Goal: Information Seeking & Learning: Learn about a topic

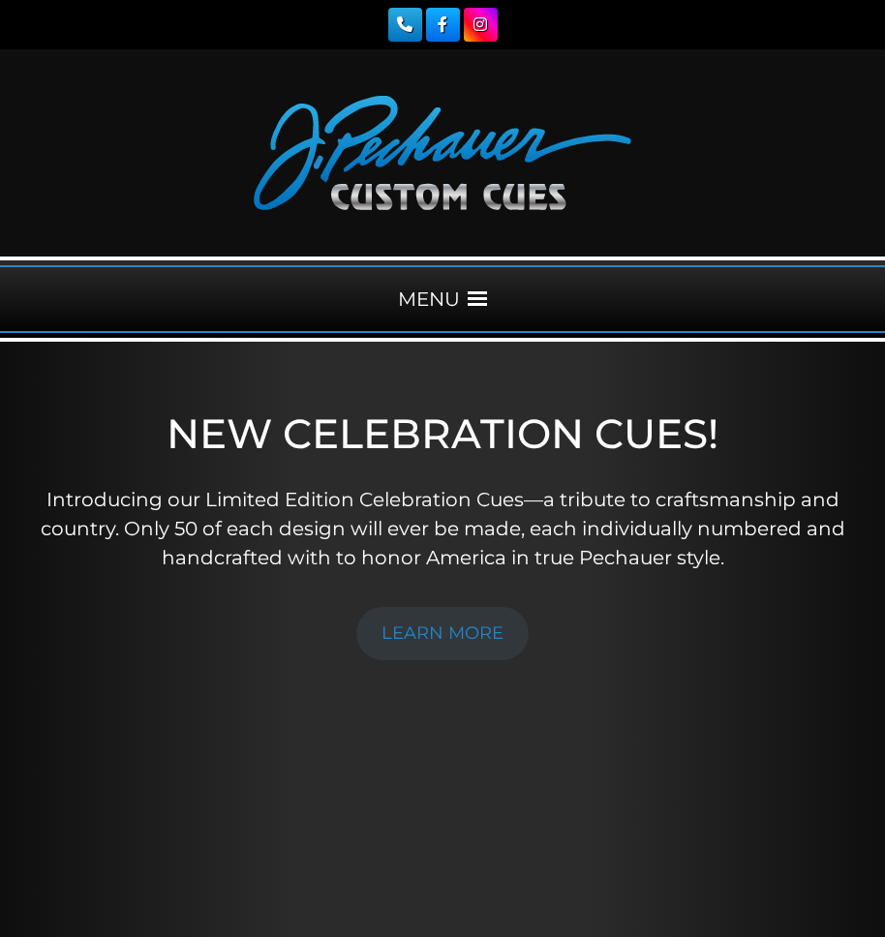
click at [474, 293] on span at bounding box center [477, 299] width 19 height 19
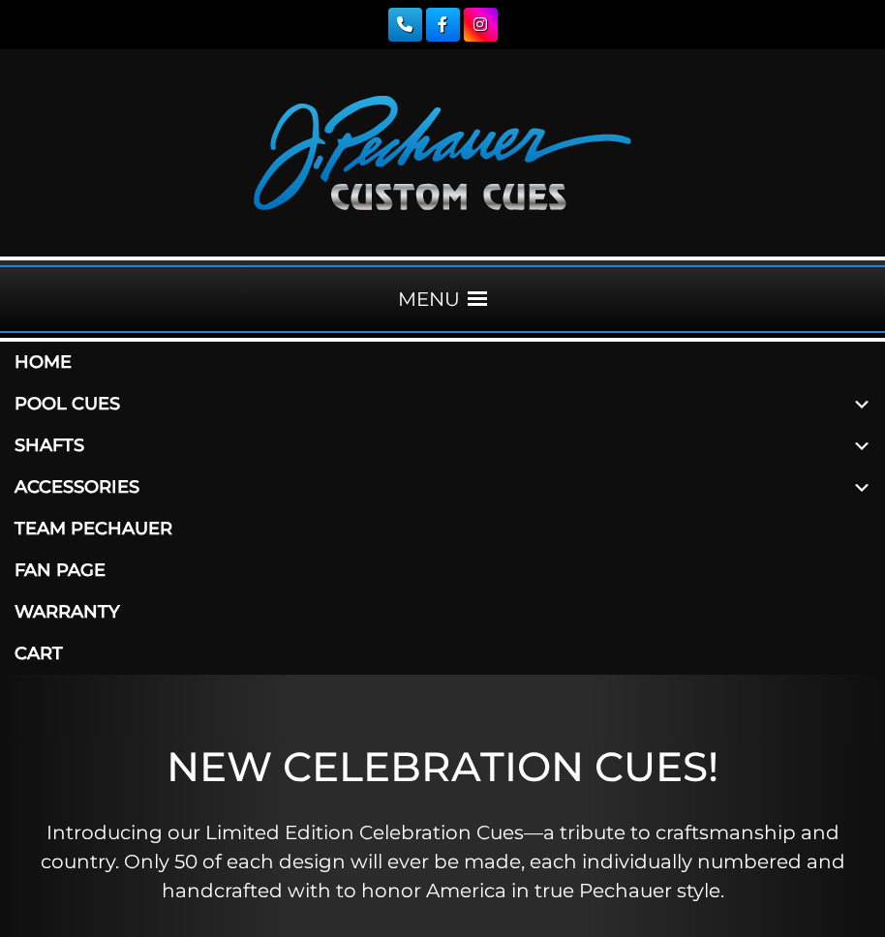
click at [866, 406] on span at bounding box center [862, 404] width 46 height 42
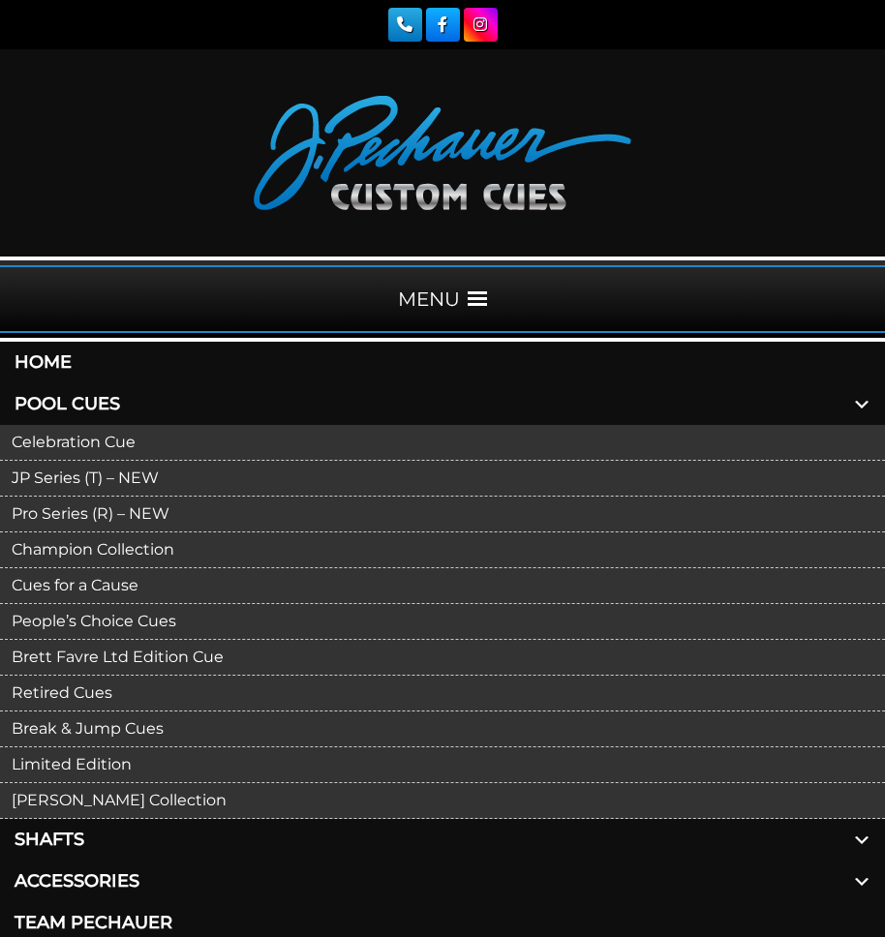
click at [79, 688] on link "Retired Cues" at bounding box center [442, 694] width 885 height 36
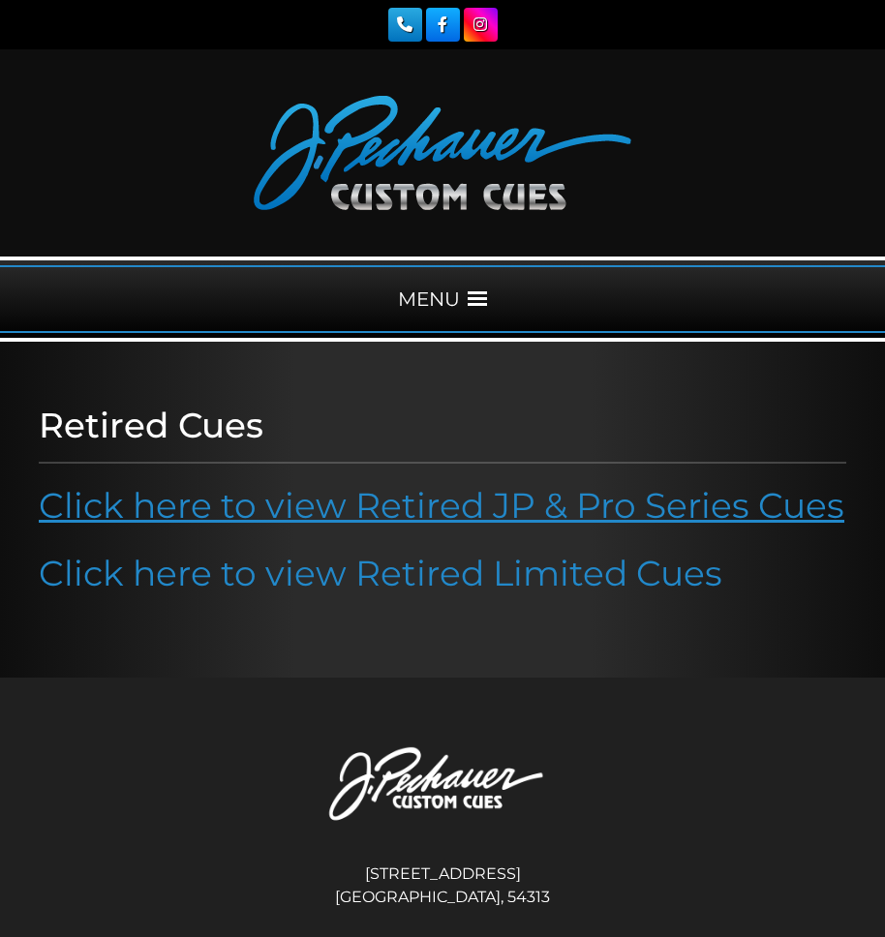
click at [632, 509] on link "Click here to view Retired JP & Pro Series Cues" at bounding box center [442, 505] width 806 height 43
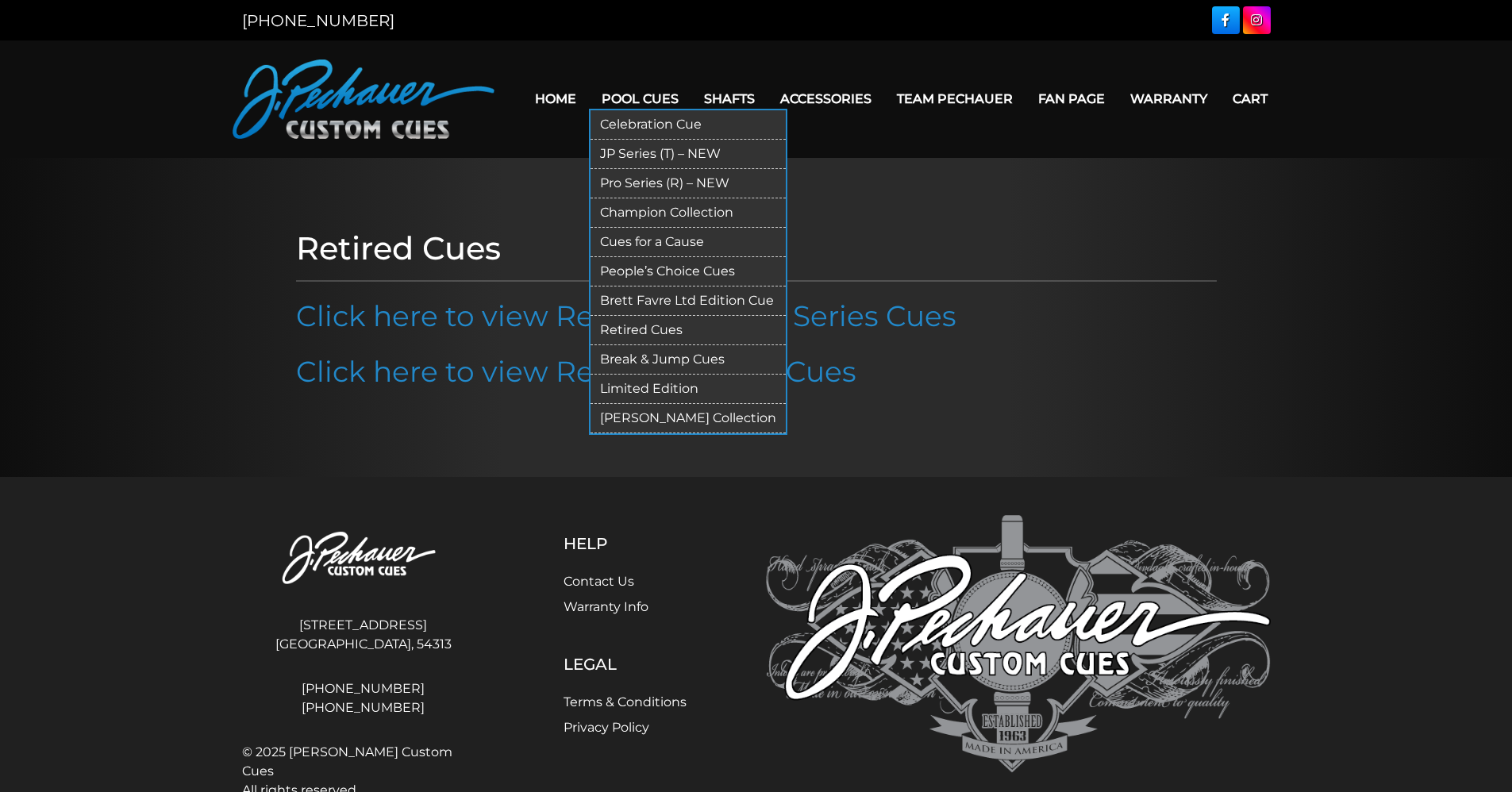
click at [643, 149] on link "JP Series (T) – NEW" at bounding box center [688, 154] width 195 height 30
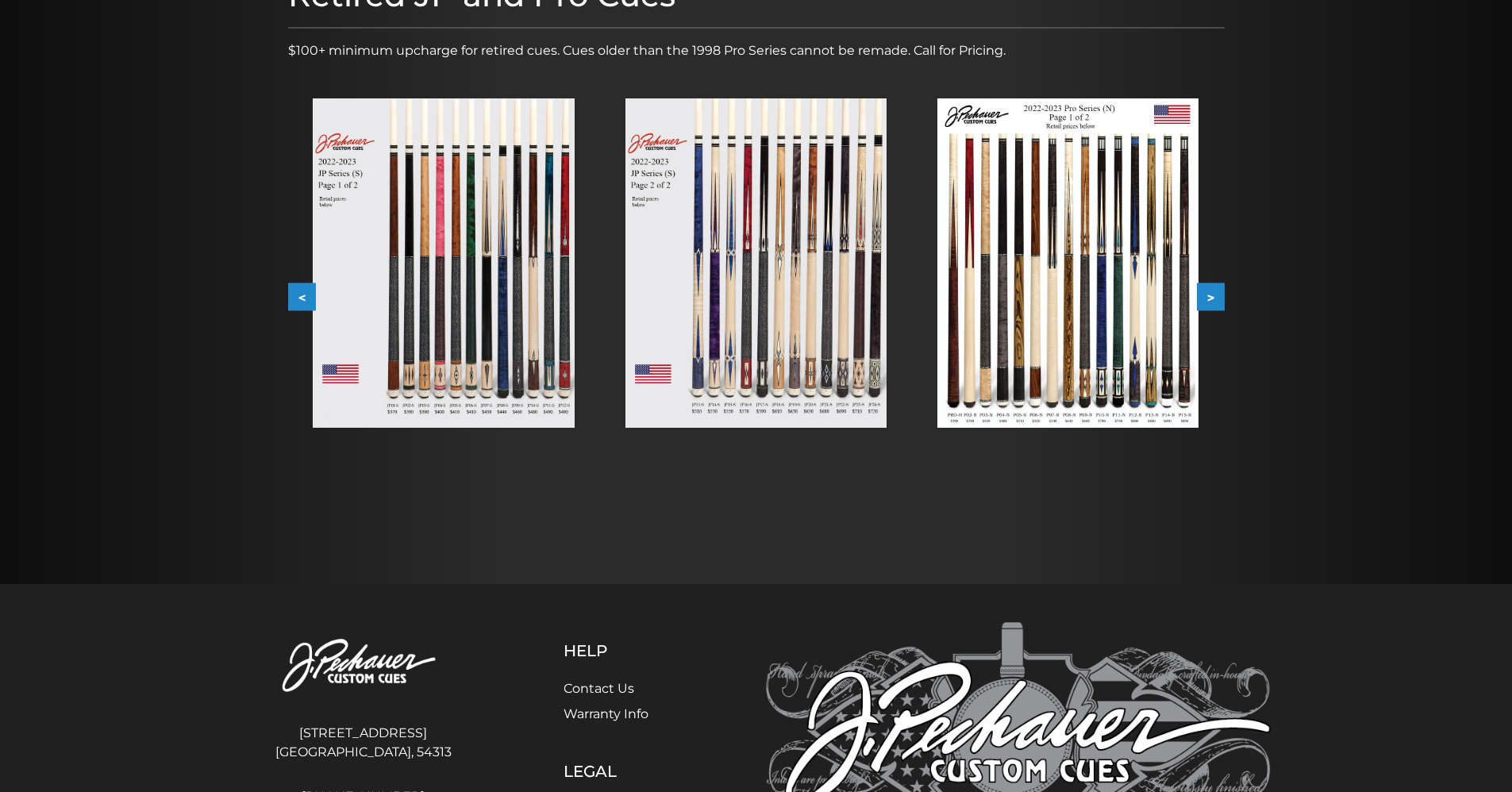
scroll to position [240, 0]
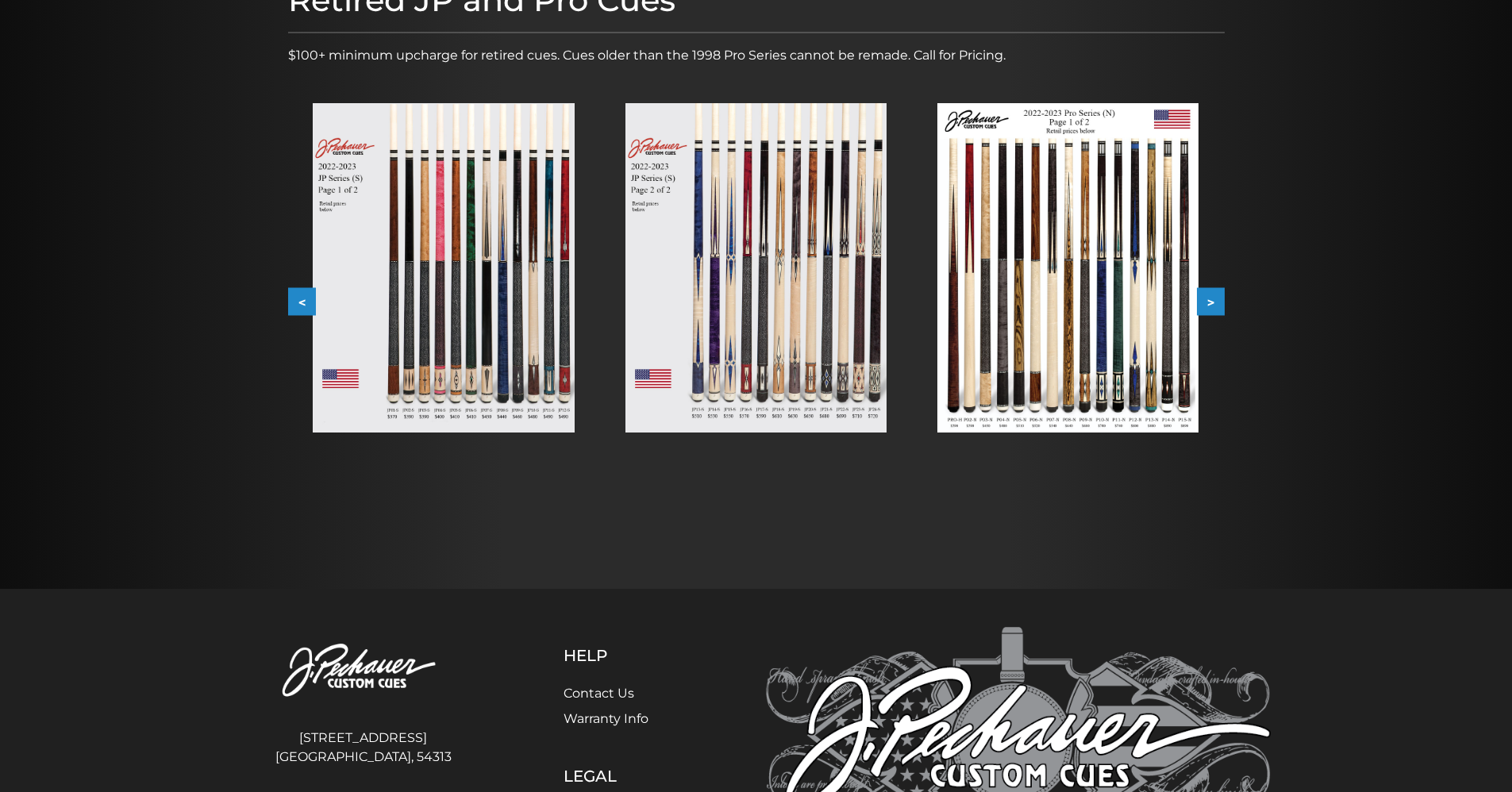
click at [724, 273] on img at bounding box center [756, 268] width 261 height 330
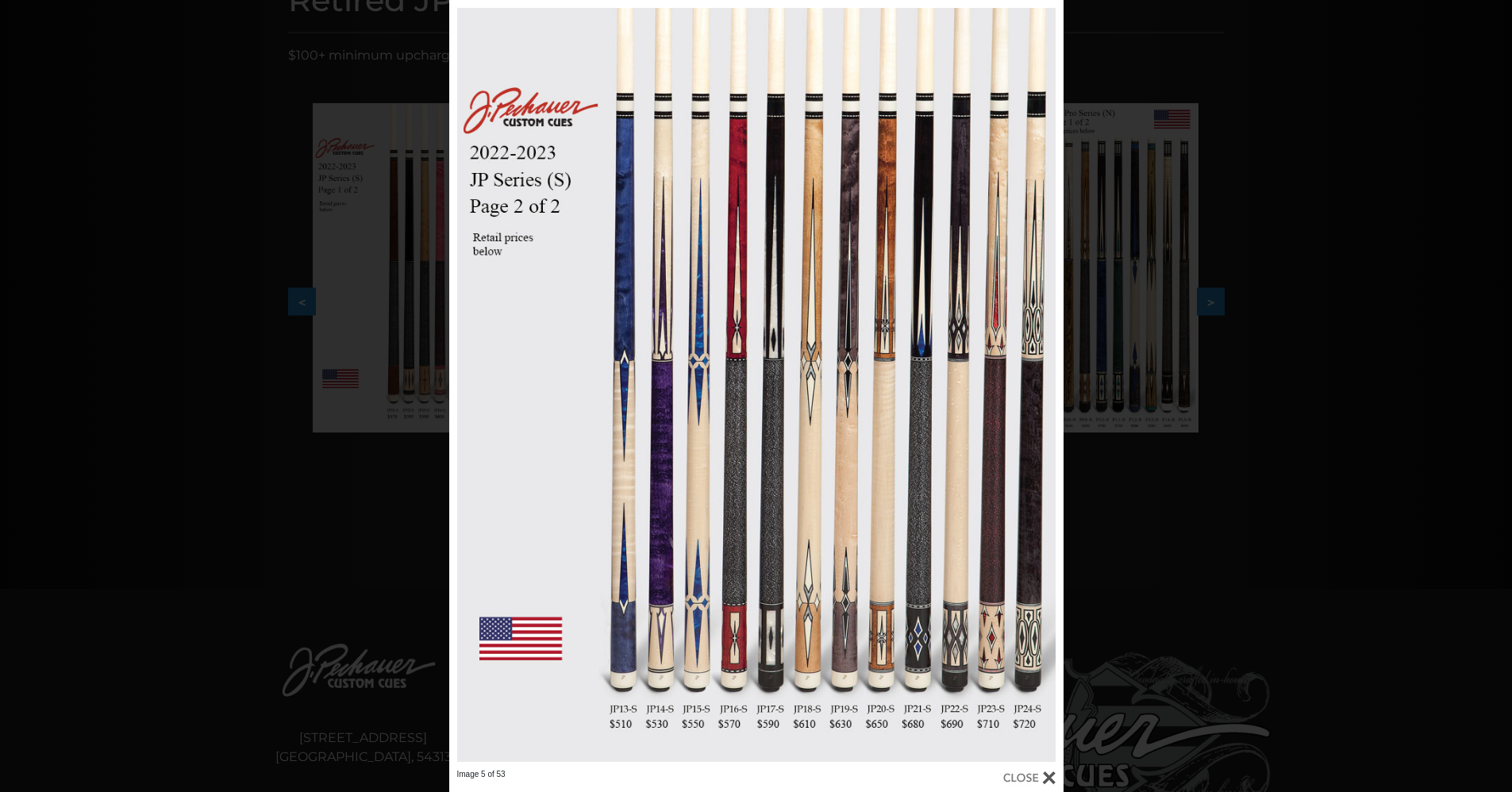
click at [724, 219] on div "Image 5 of 53" at bounding box center [756, 396] width 1512 height 792
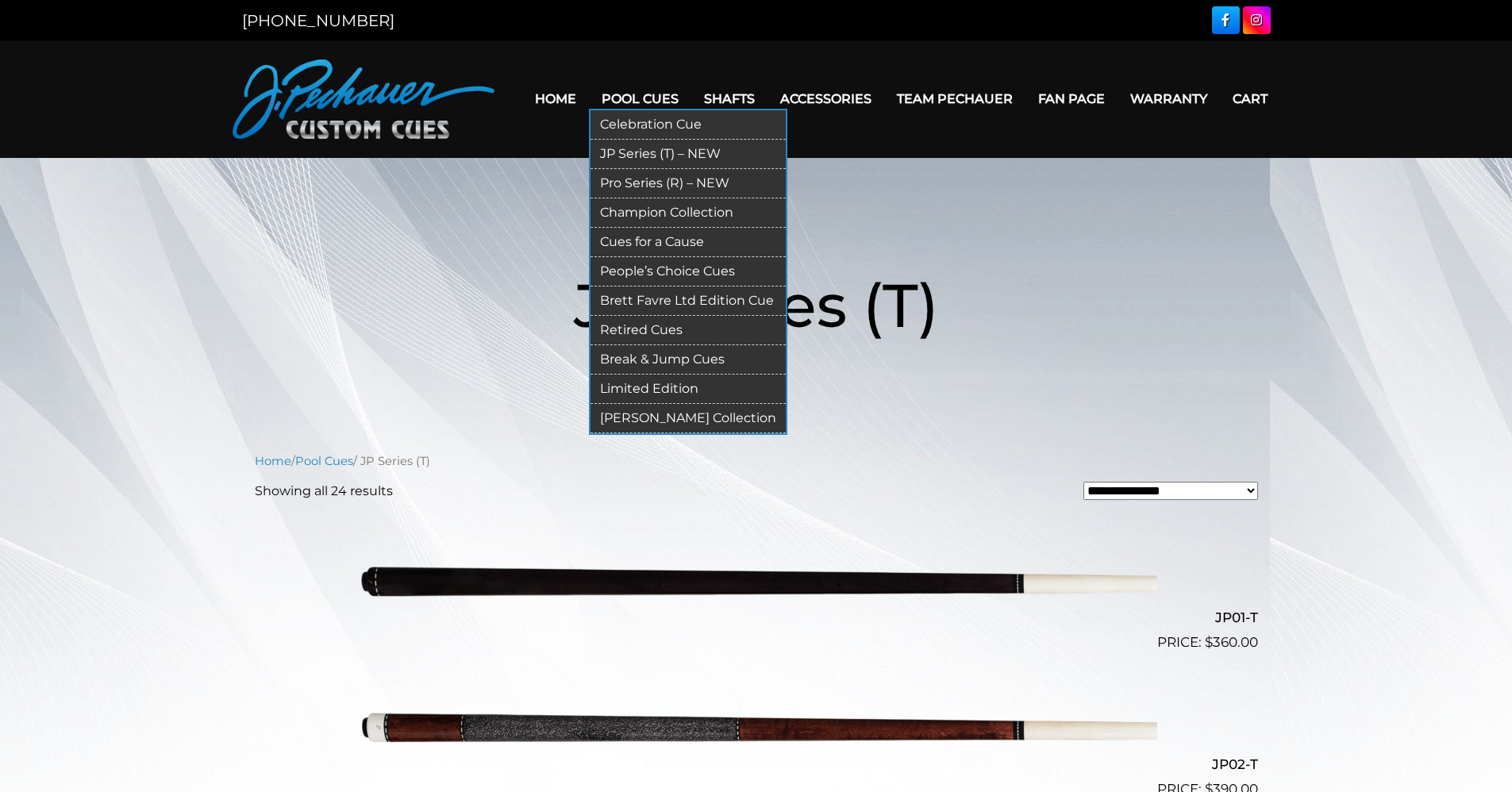
click at [636, 148] on link "JP Series (T) – NEW" at bounding box center [688, 154] width 195 height 30
click at [644, 176] on link "Pro Series (R) – NEW" at bounding box center [688, 184] width 195 height 30
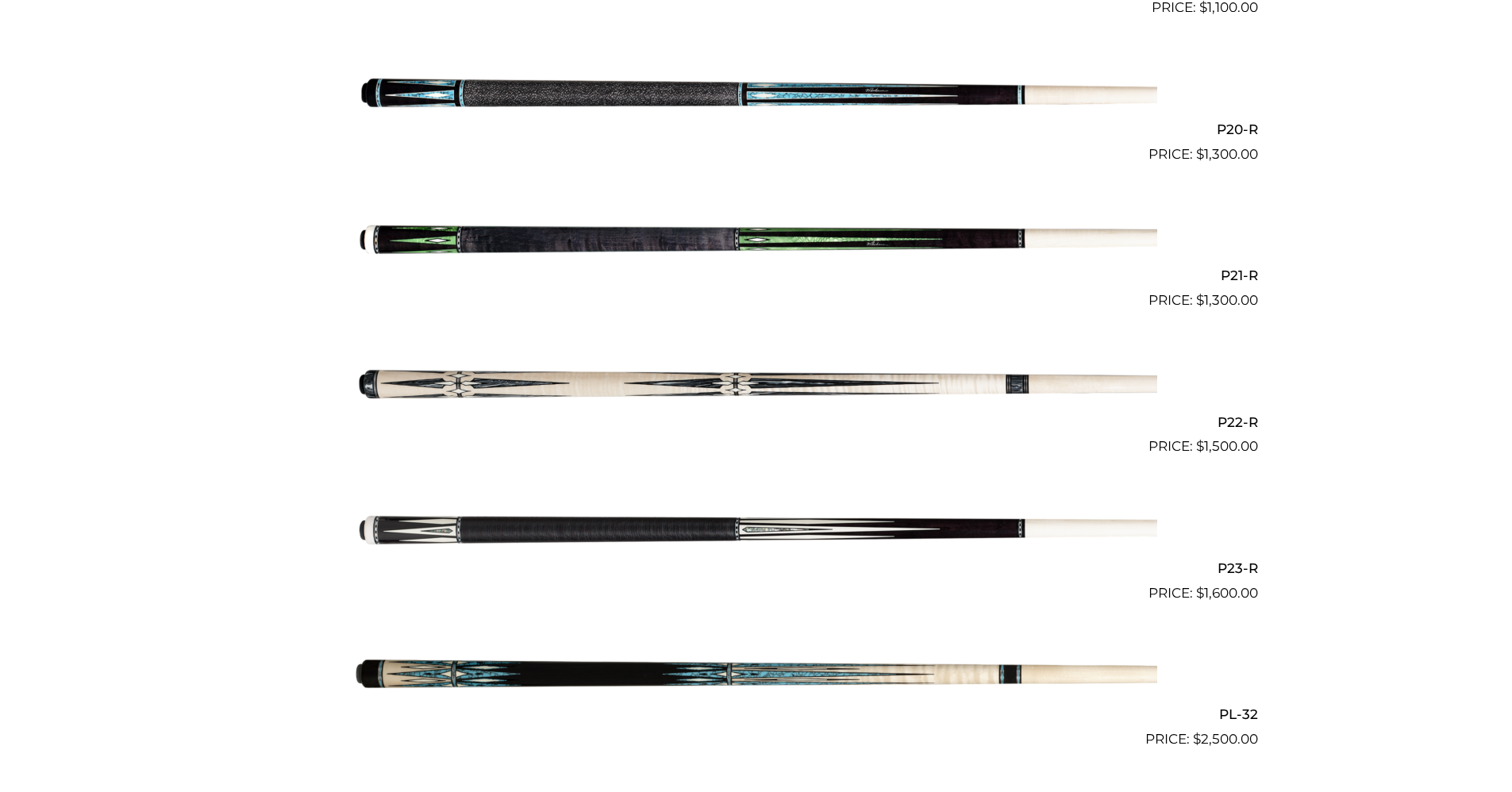
scroll to position [3295, 0]
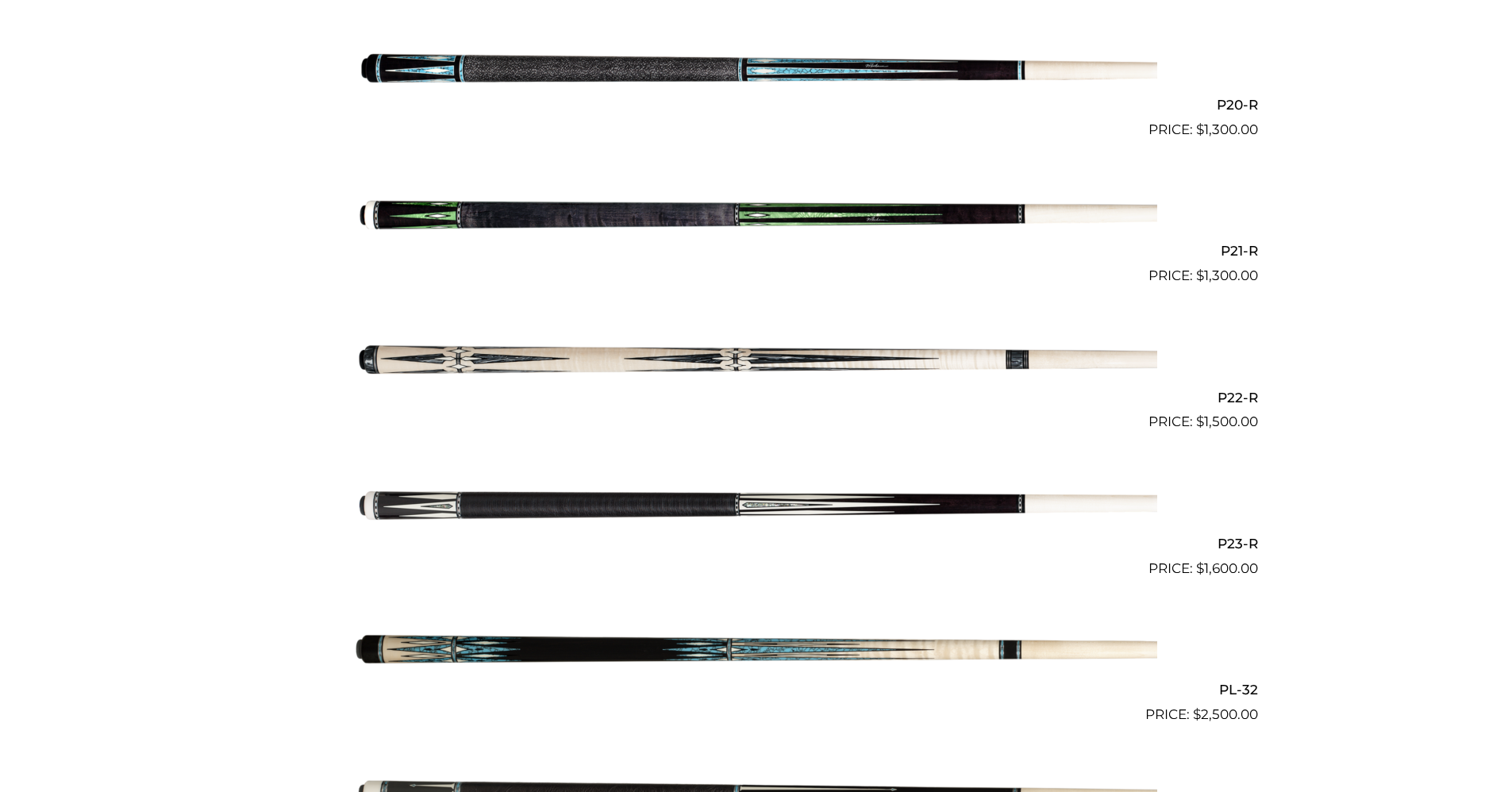
click at [765, 362] on img at bounding box center [756, 359] width 801 height 134
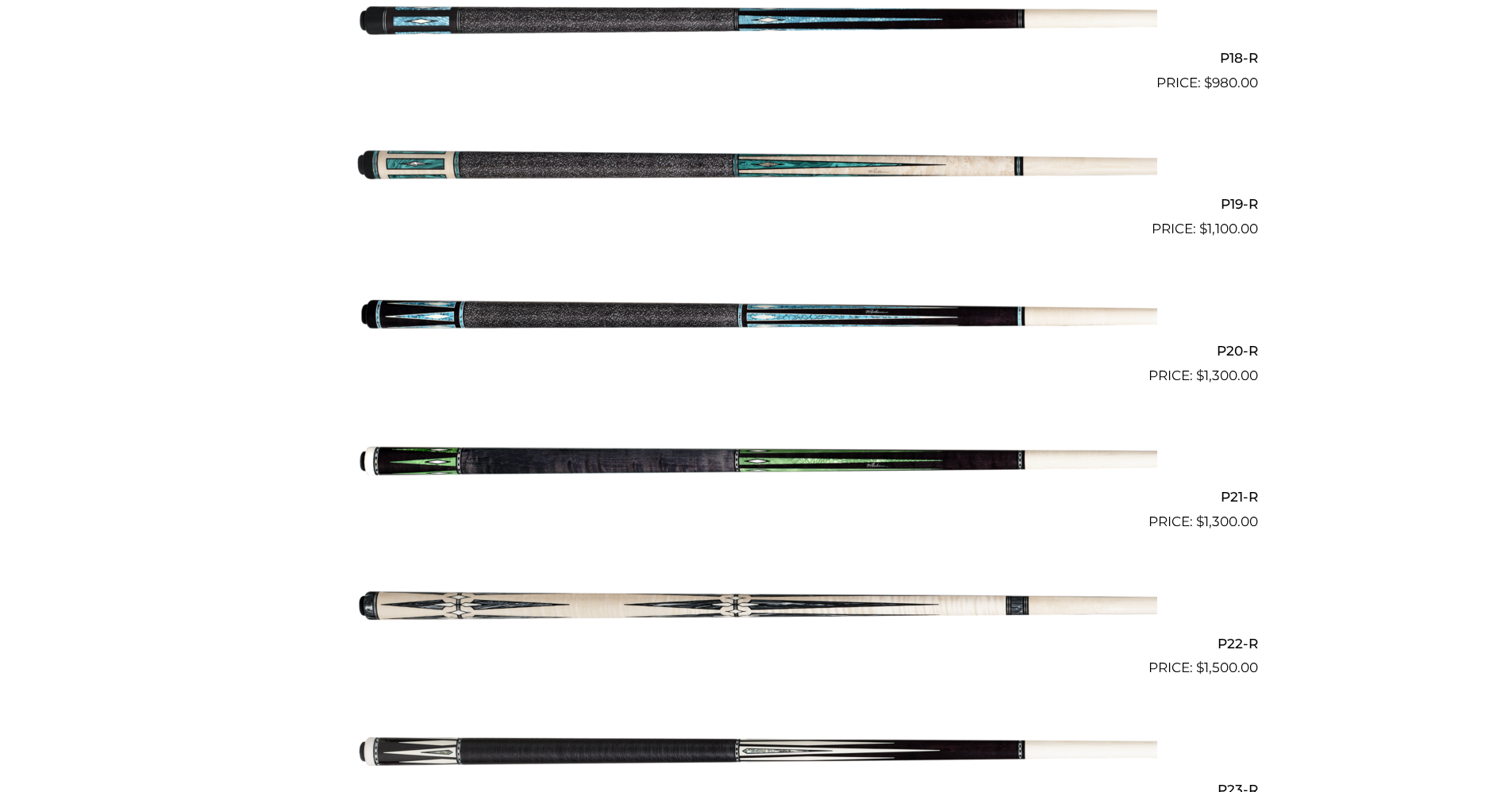
scroll to position [3108, 0]
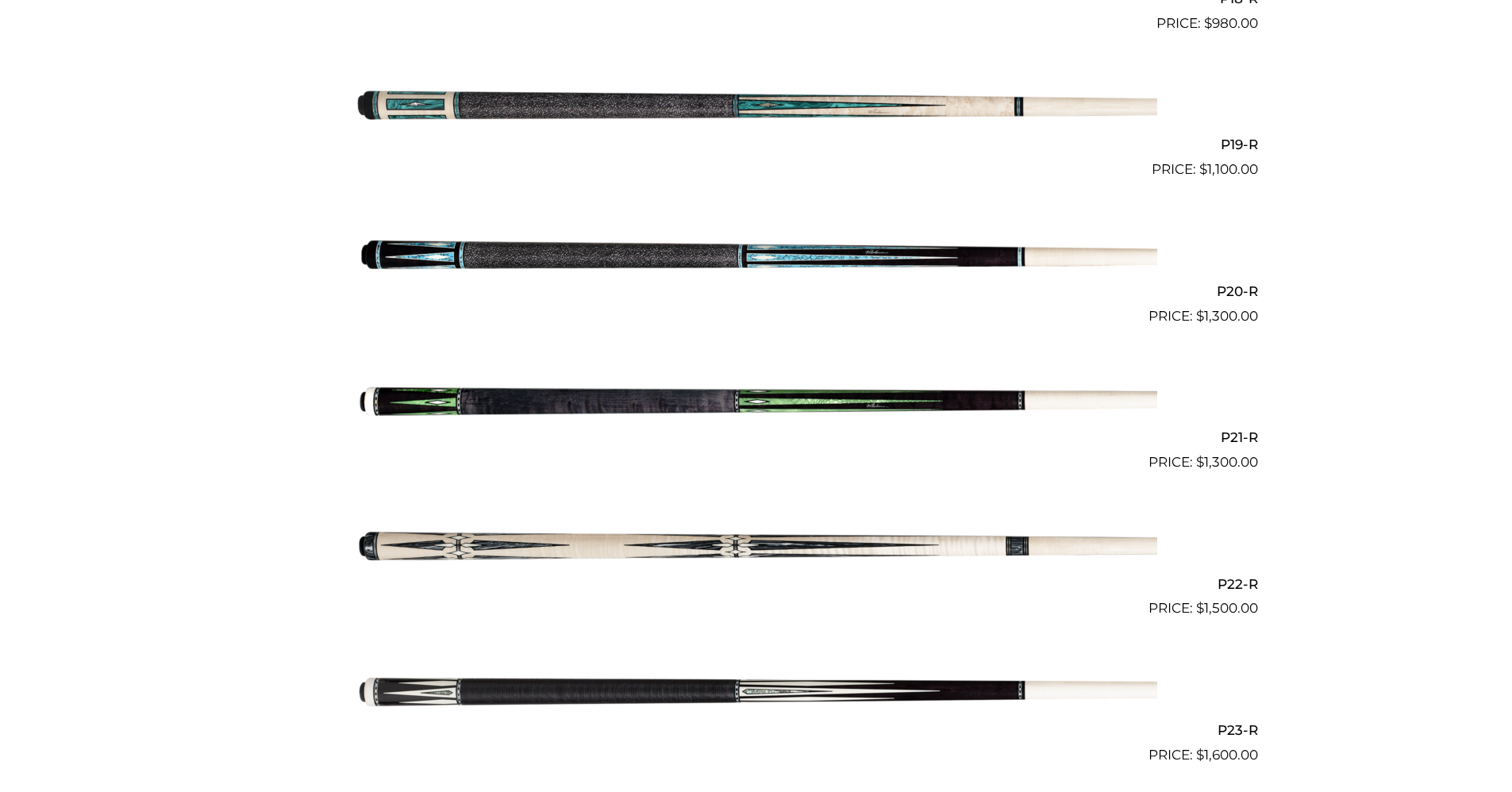
click at [736, 548] on img at bounding box center [756, 546] width 801 height 134
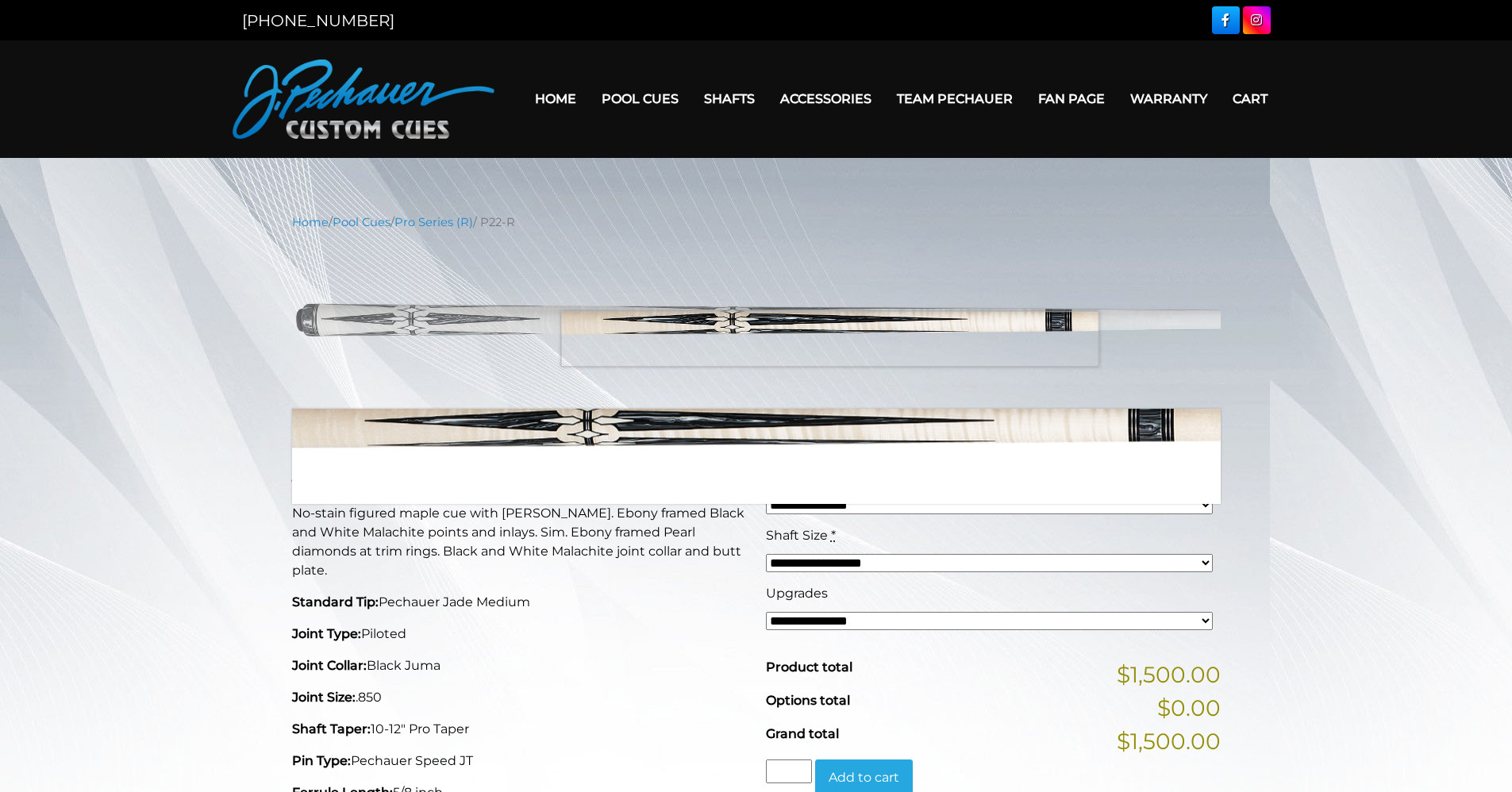
click at [829, 339] on img at bounding box center [756, 320] width 929 height 155
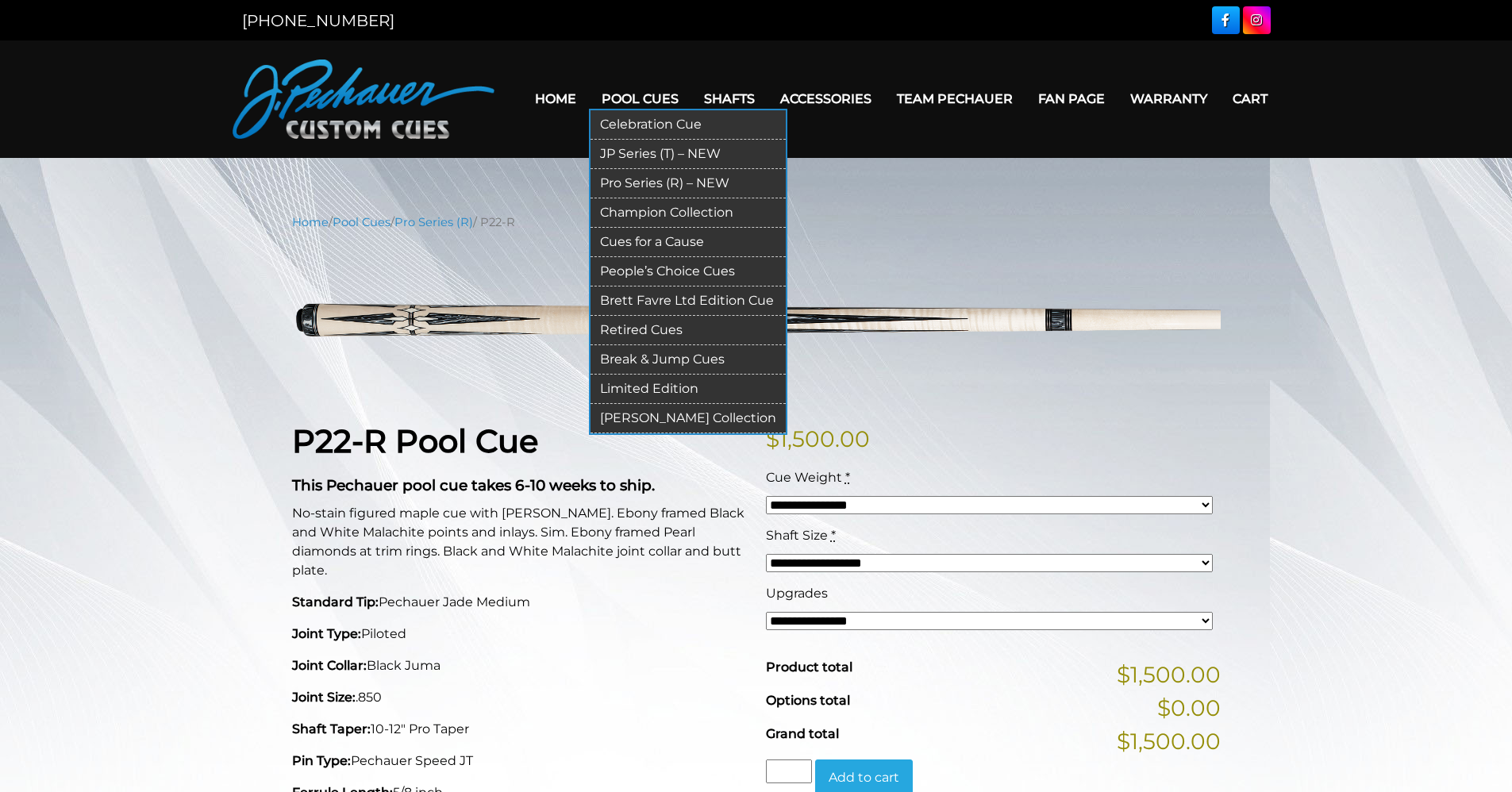
click at [658, 328] on link "Retired Cues" at bounding box center [688, 330] width 195 height 30
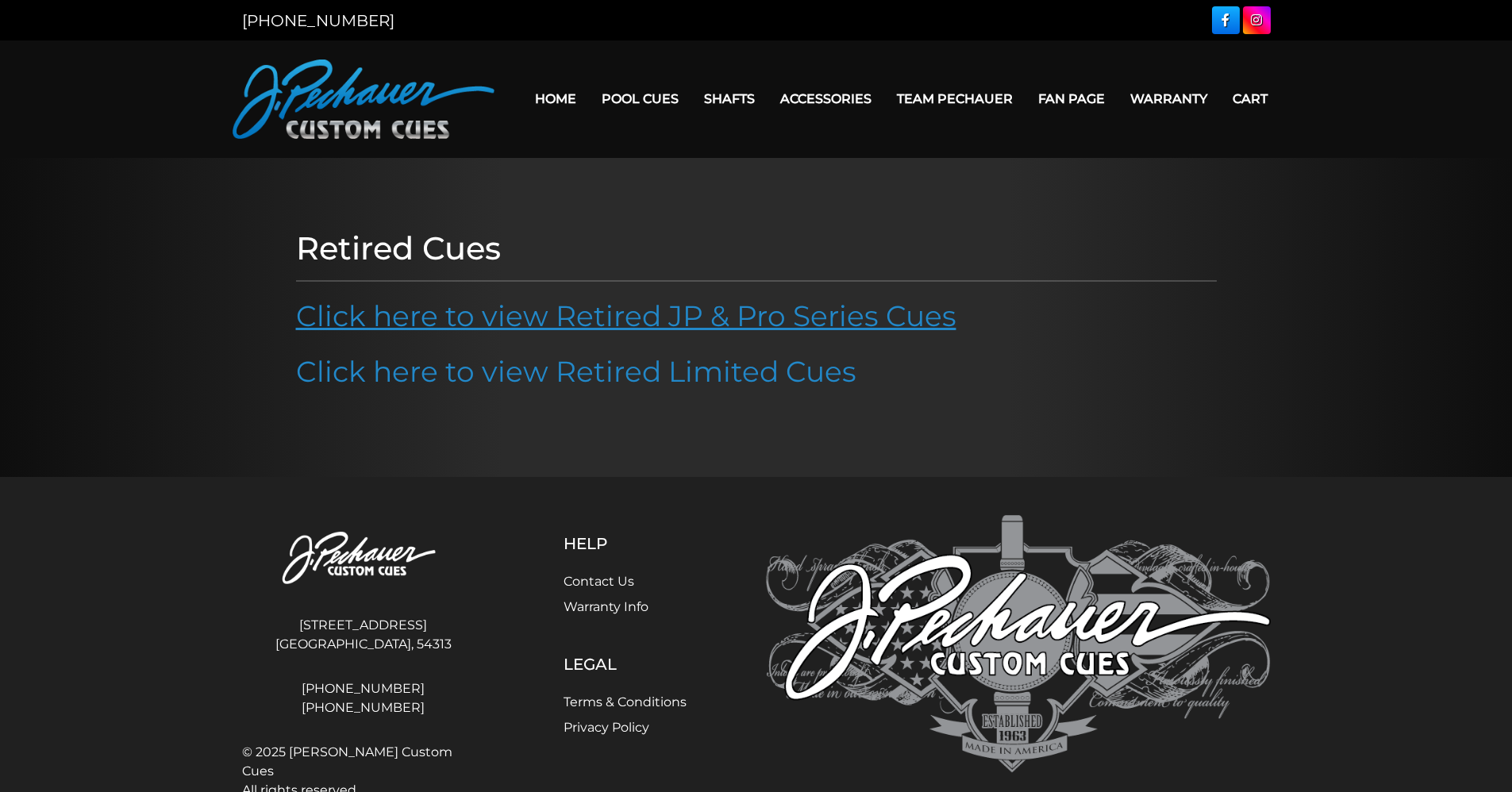
click at [733, 304] on link "Click here to view Retired JP & Pro Series Cues" at bounding box center [626, 316] width 661 height 35
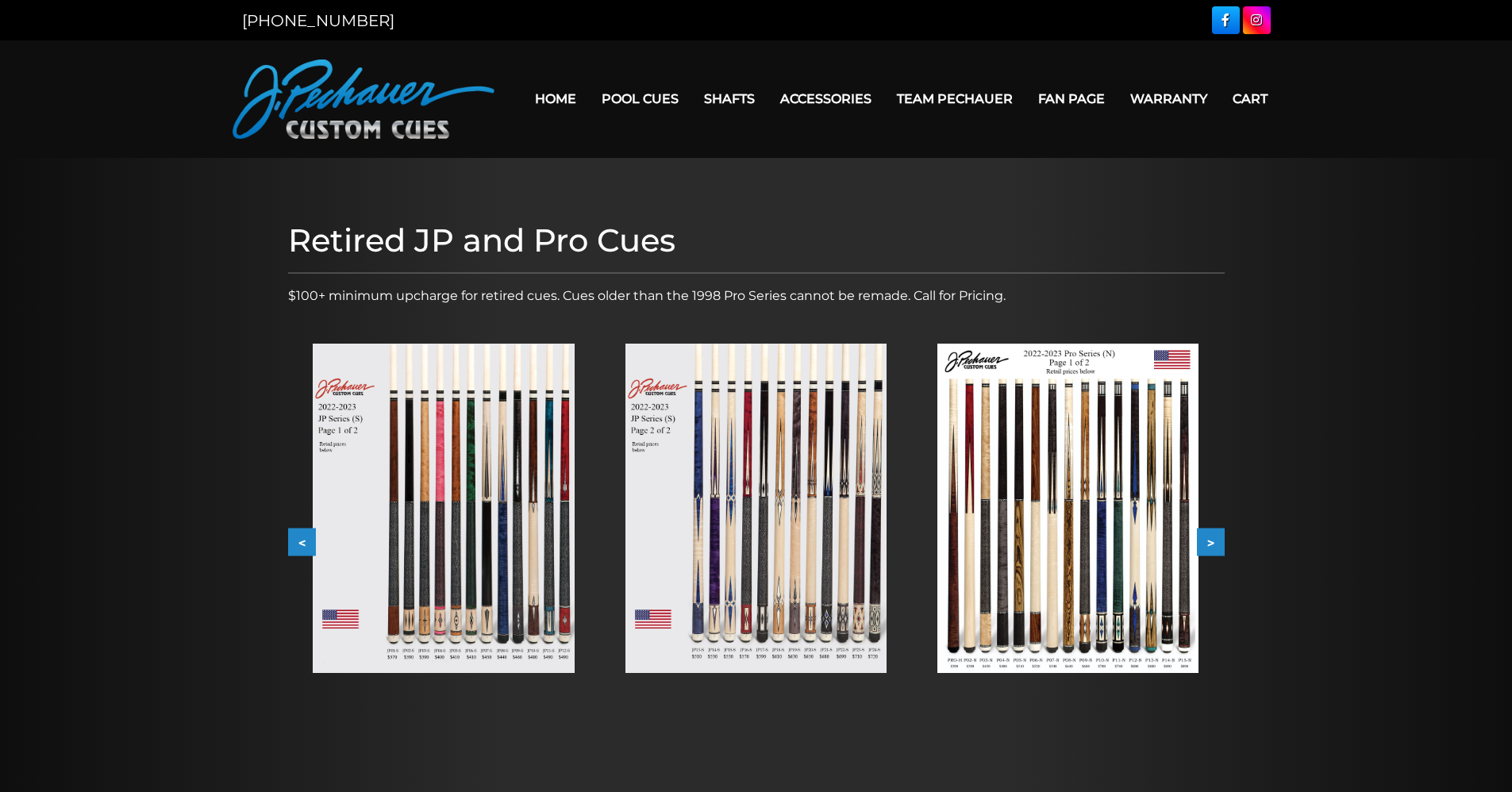
click at [721, 476] on img at bounding box center [756, 508] width 261 height 330
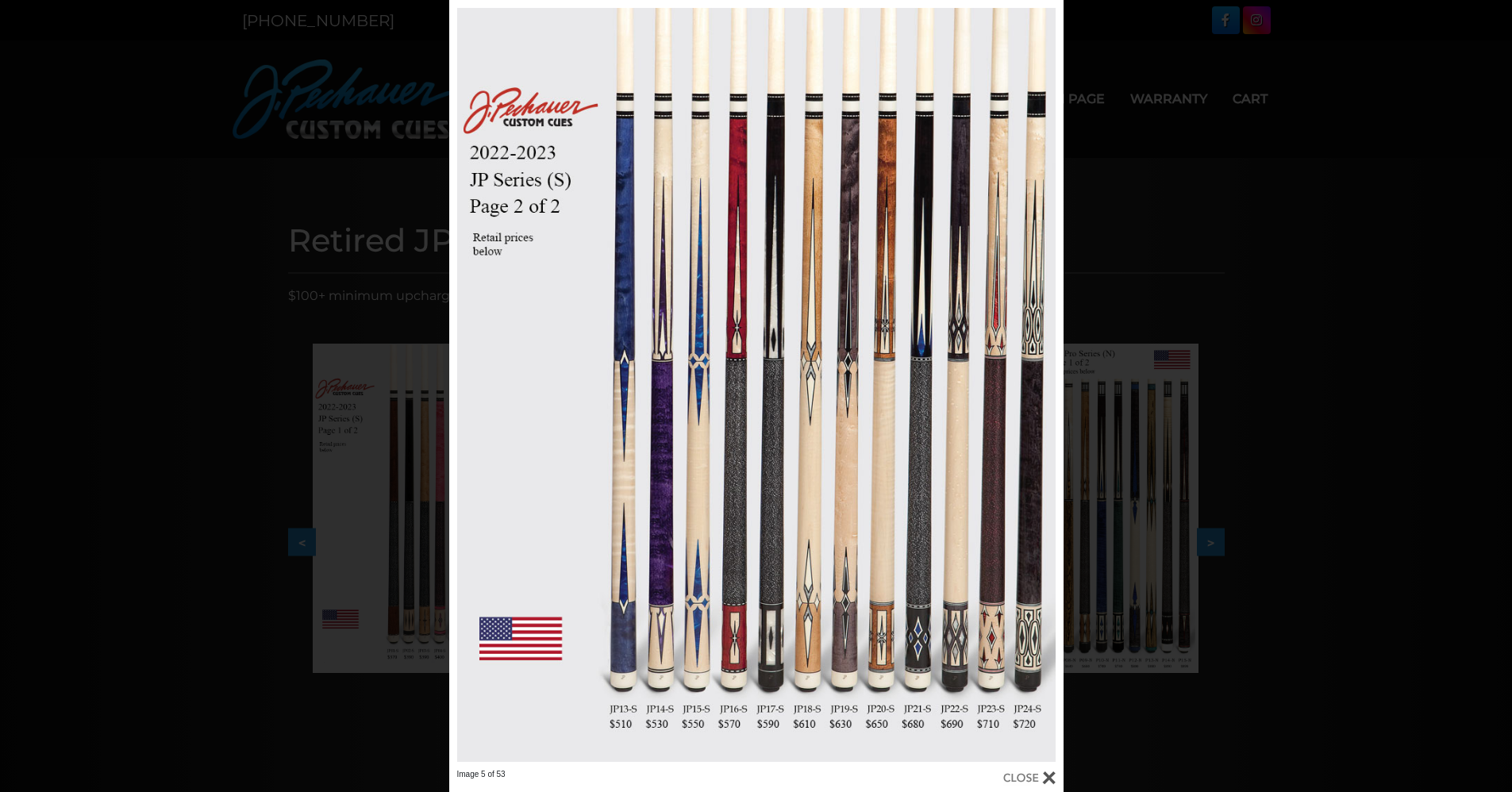
click at [1292, 217] on div "Image 5 of 53" at bounding box center [756, 396] width 1512 height 792
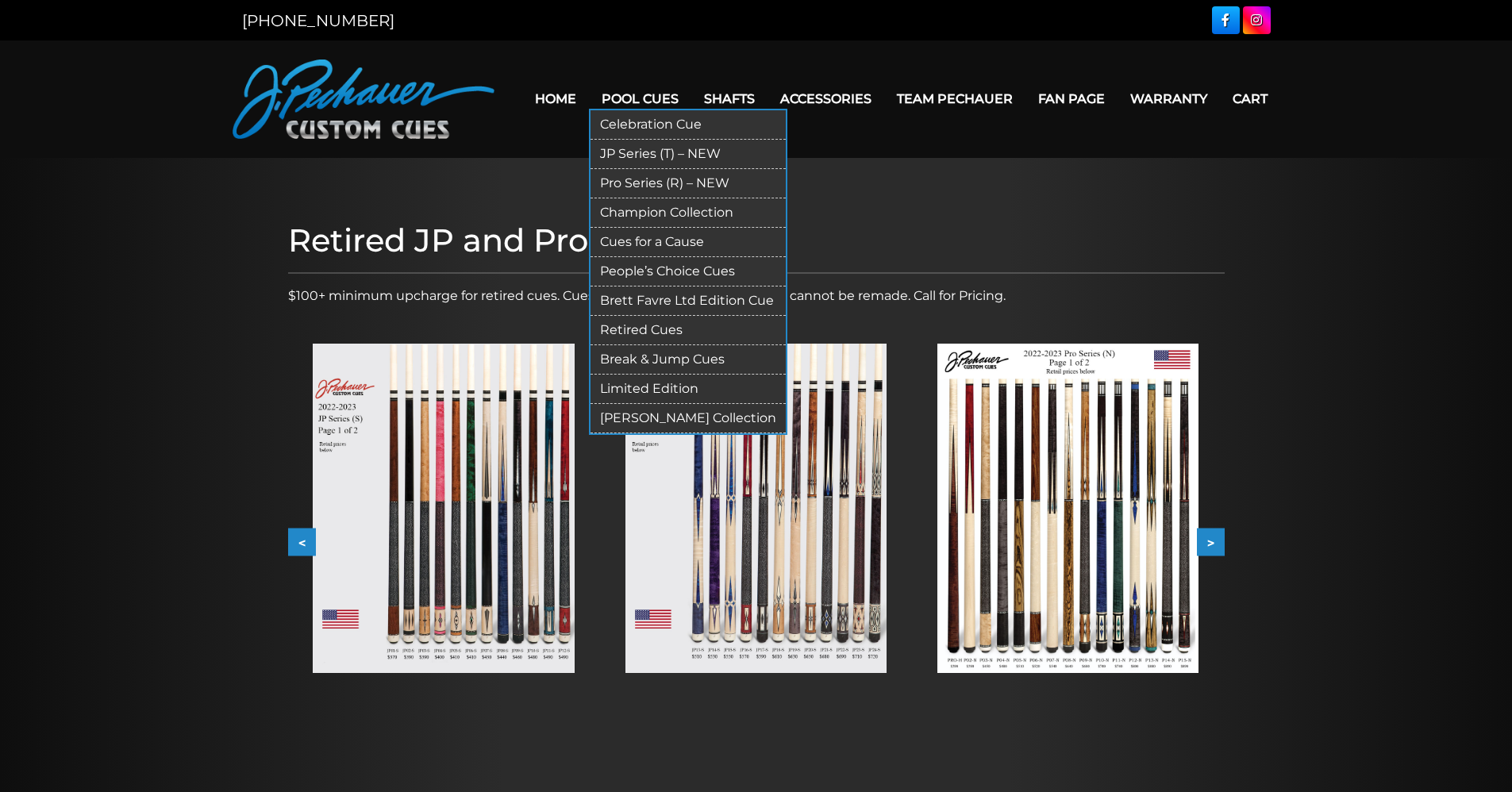
click at [642, 149] on link "JP Series (T) – NEW" at bounding box center [688, 154] width 195 height 30
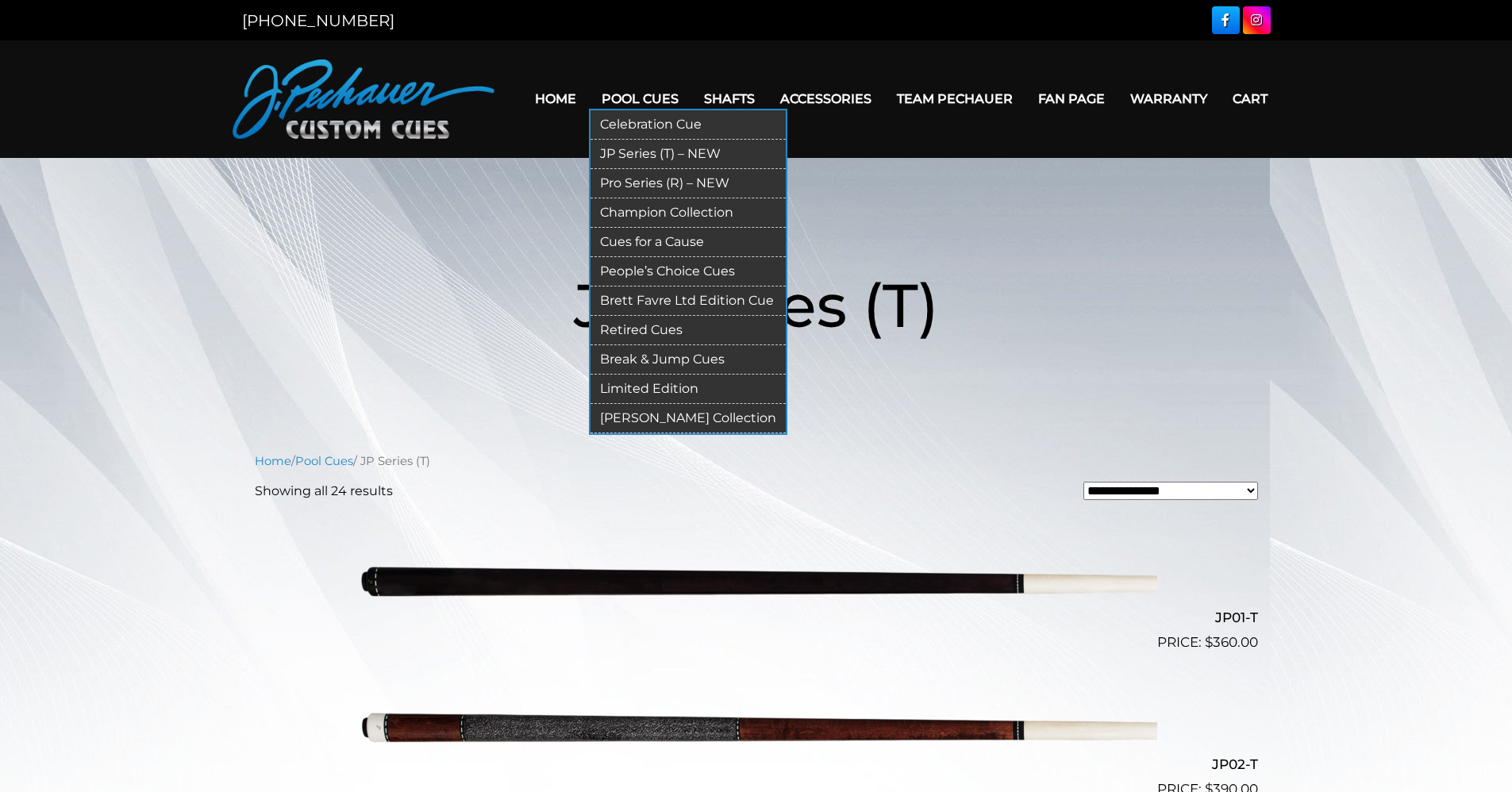
click at [663, 96] on link "Pool Cues" at bounding box center [639, 98] width 102 height 40
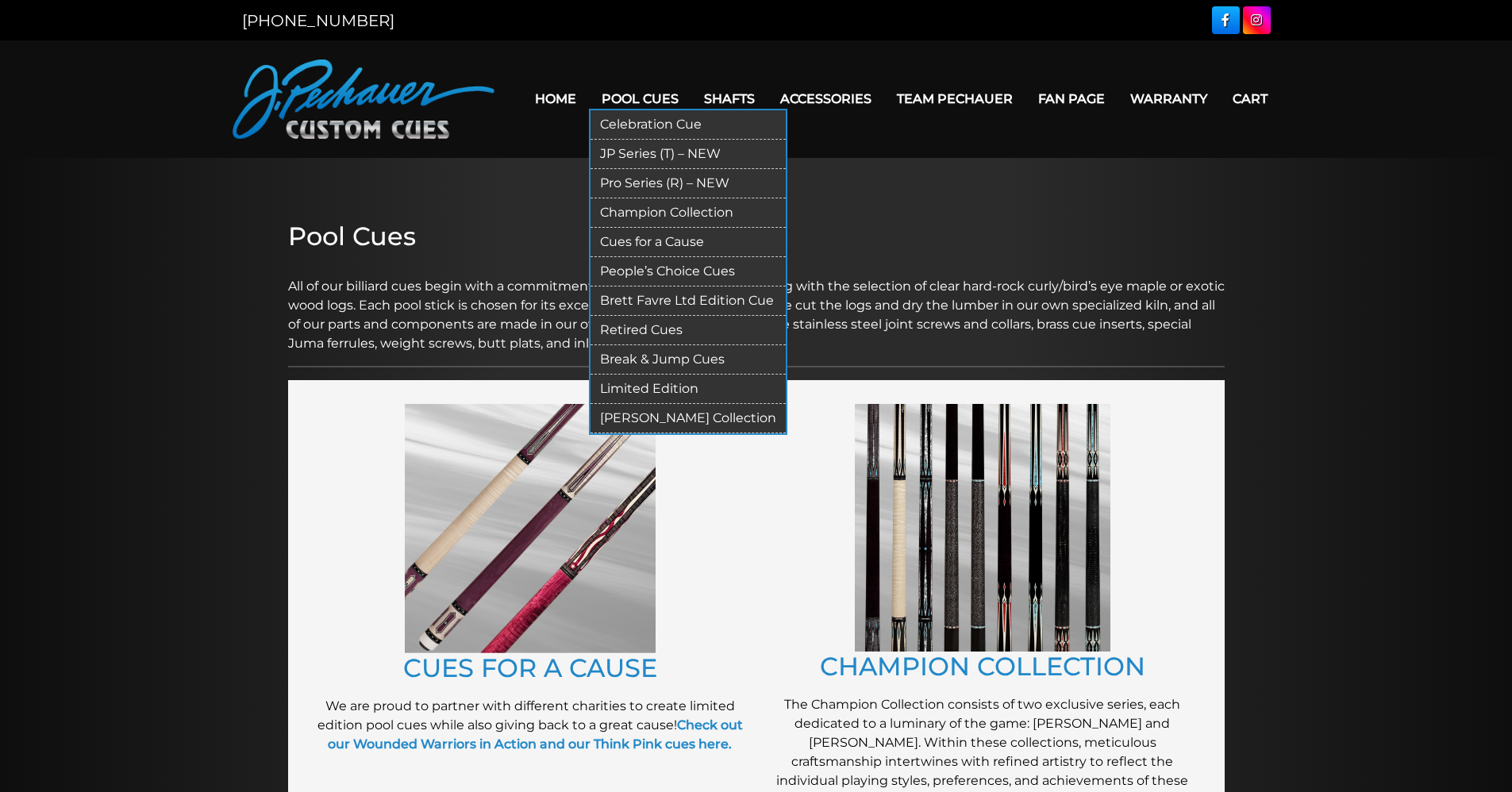
click at [645, 183] on link "Pro Series (R) – NEW" at bounding box center [688, 184] width 195 height 30
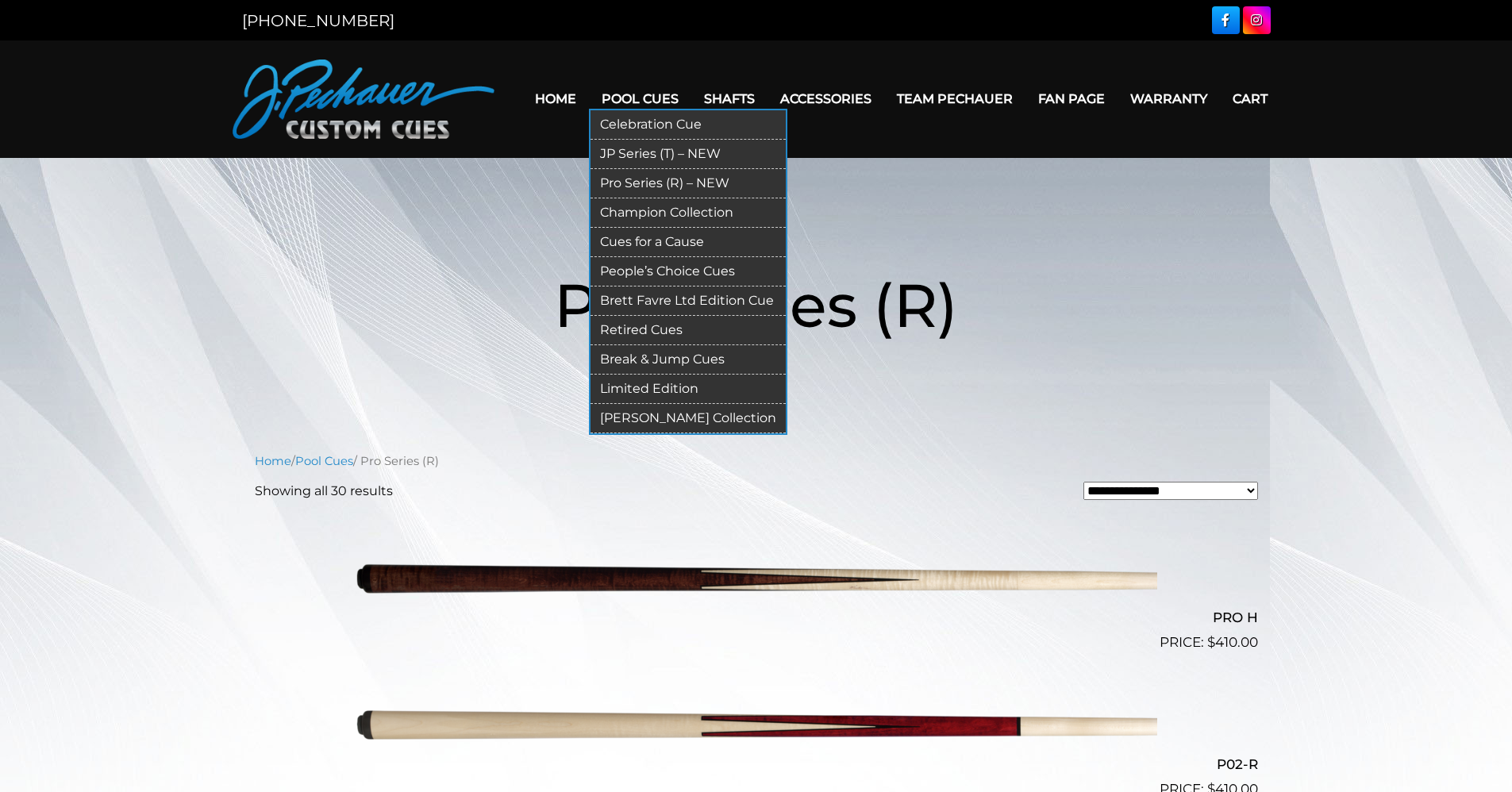
click at [653, 102] on link "Pool Cues" at bounding box center [639, 98] width 102 height 40
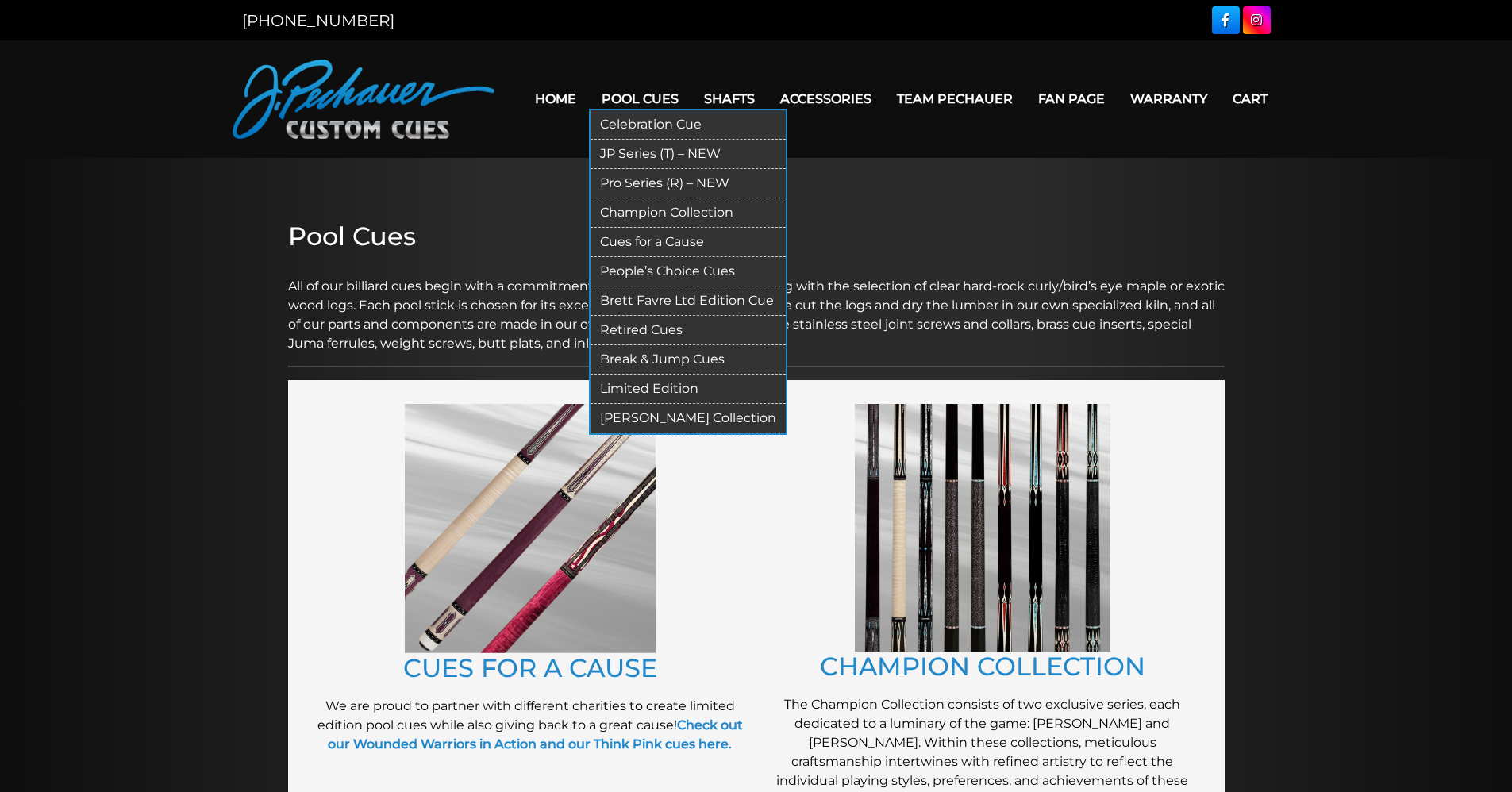
click at [647, 147] on link "JP Series (T) – NEW" at bounding box center [688, 154] width 195 height 30
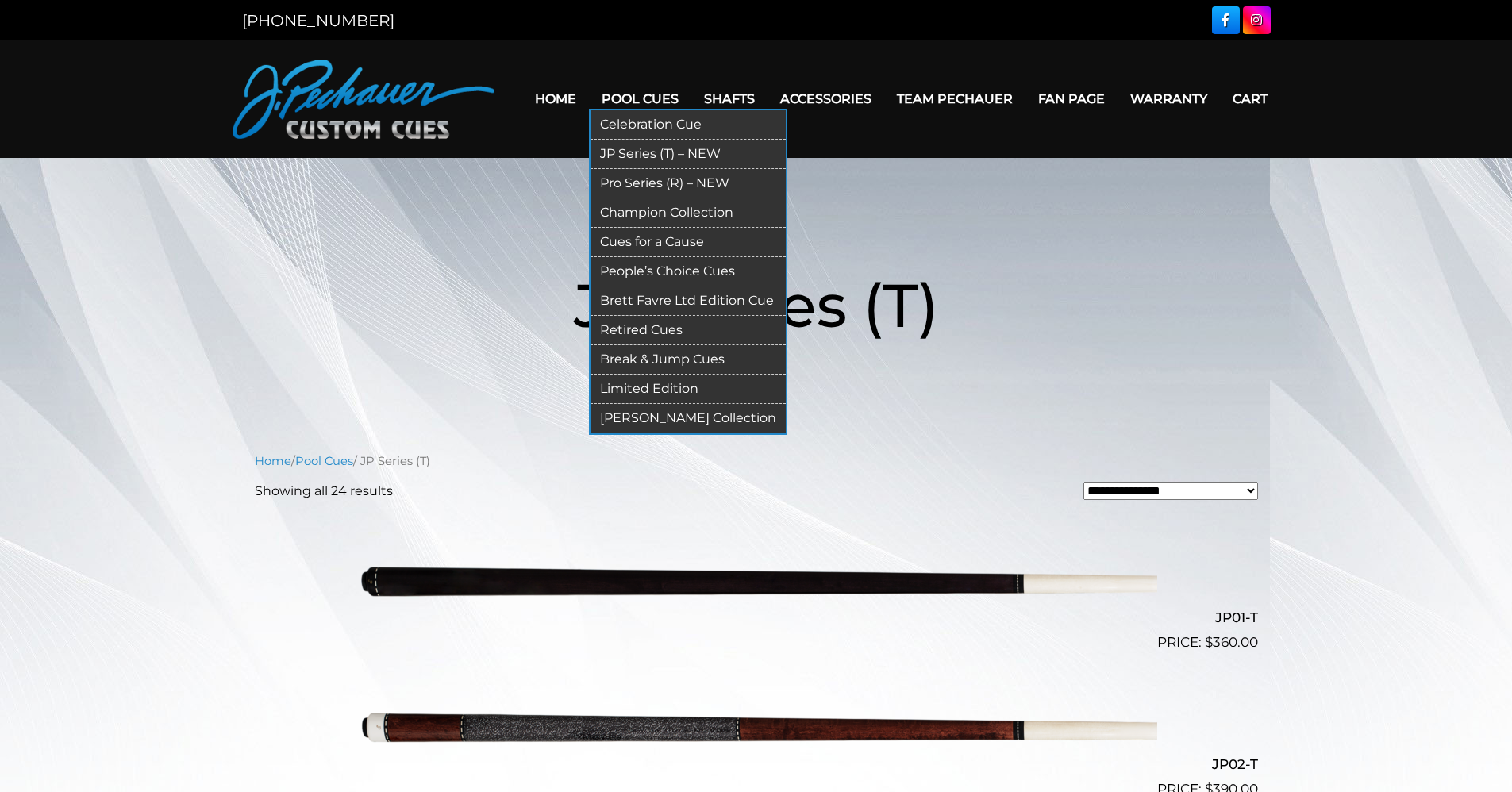
click at [639, 183] on link "Pro Series (R) – NEW" at bounding box center [688, 184] width 195 height 30
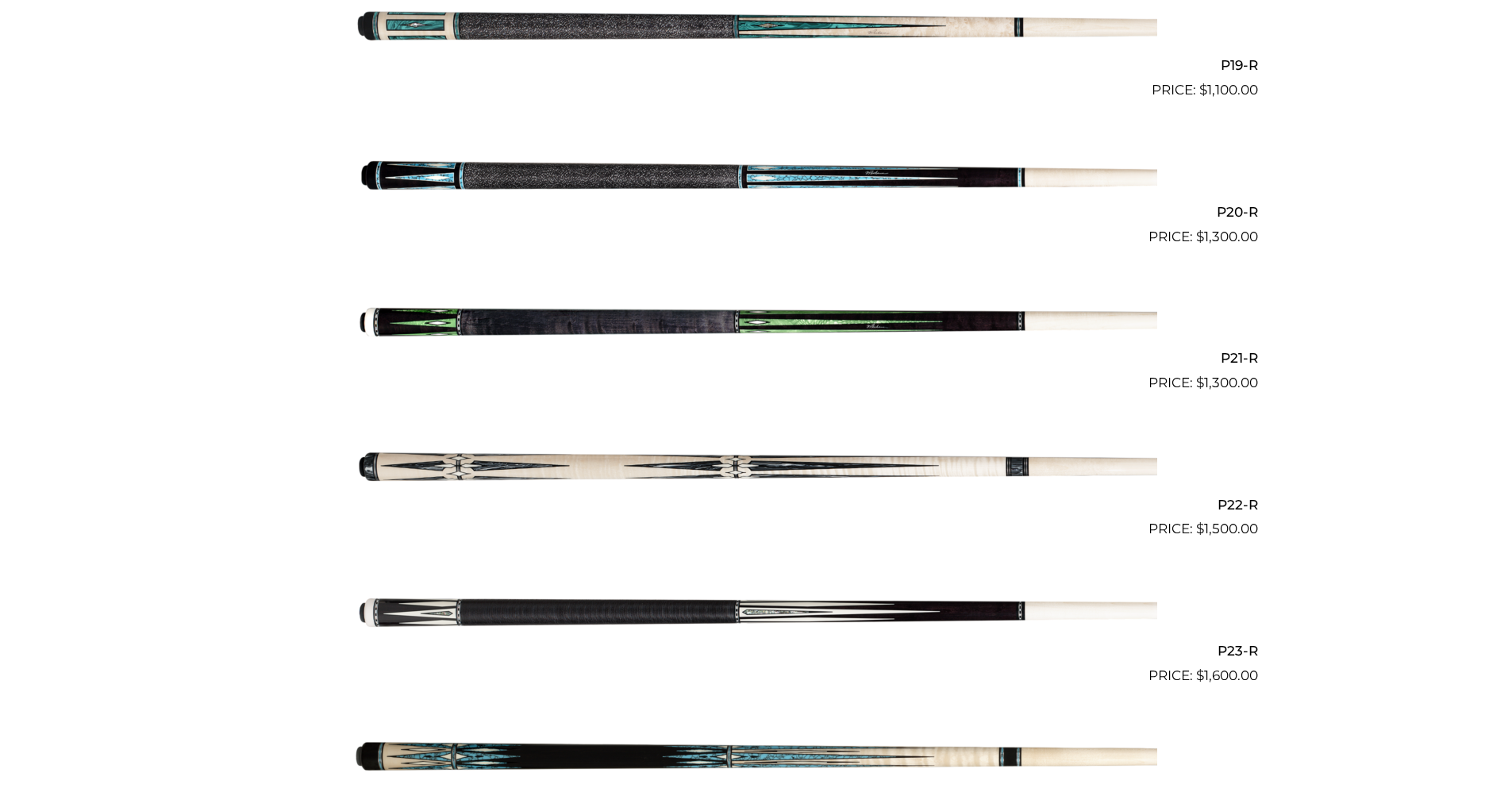
scroll to position [3190, 0]
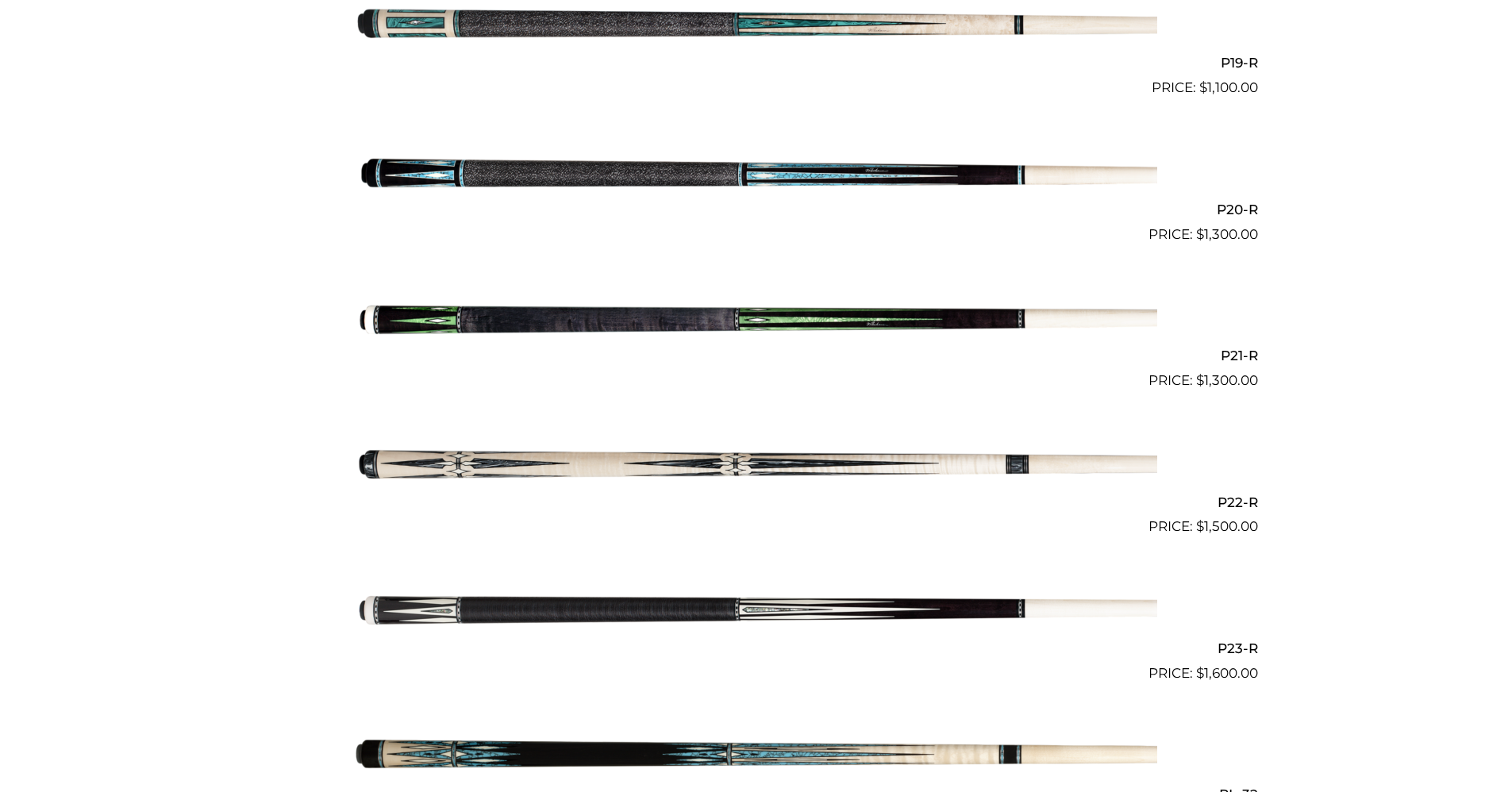
click at [990, 459] on img at bounding box center [756, 464] width 801 height 134
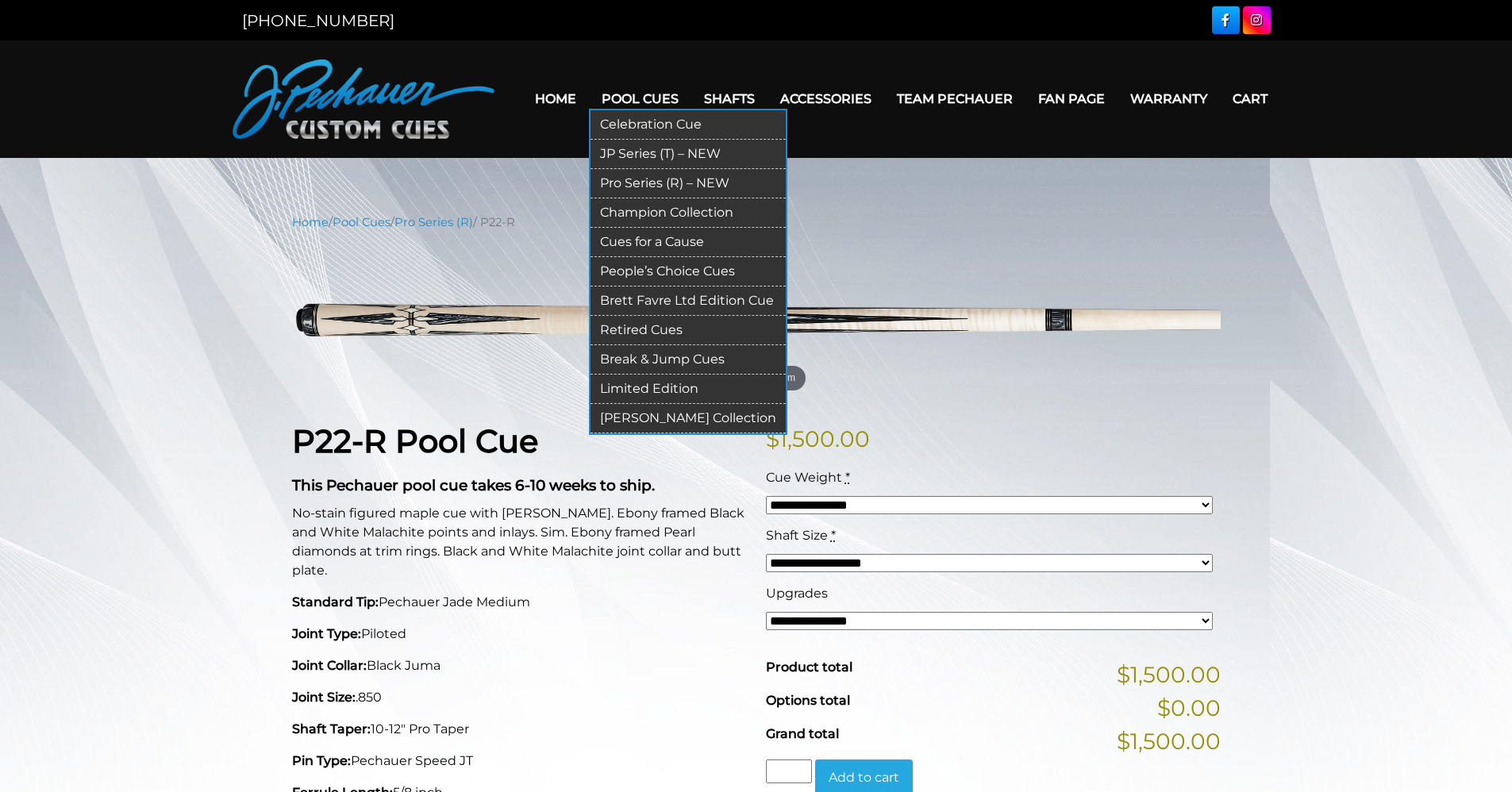
click at [639, 330] on link "Retired Cues" at bounding box center [688, 330] width 195 height 30
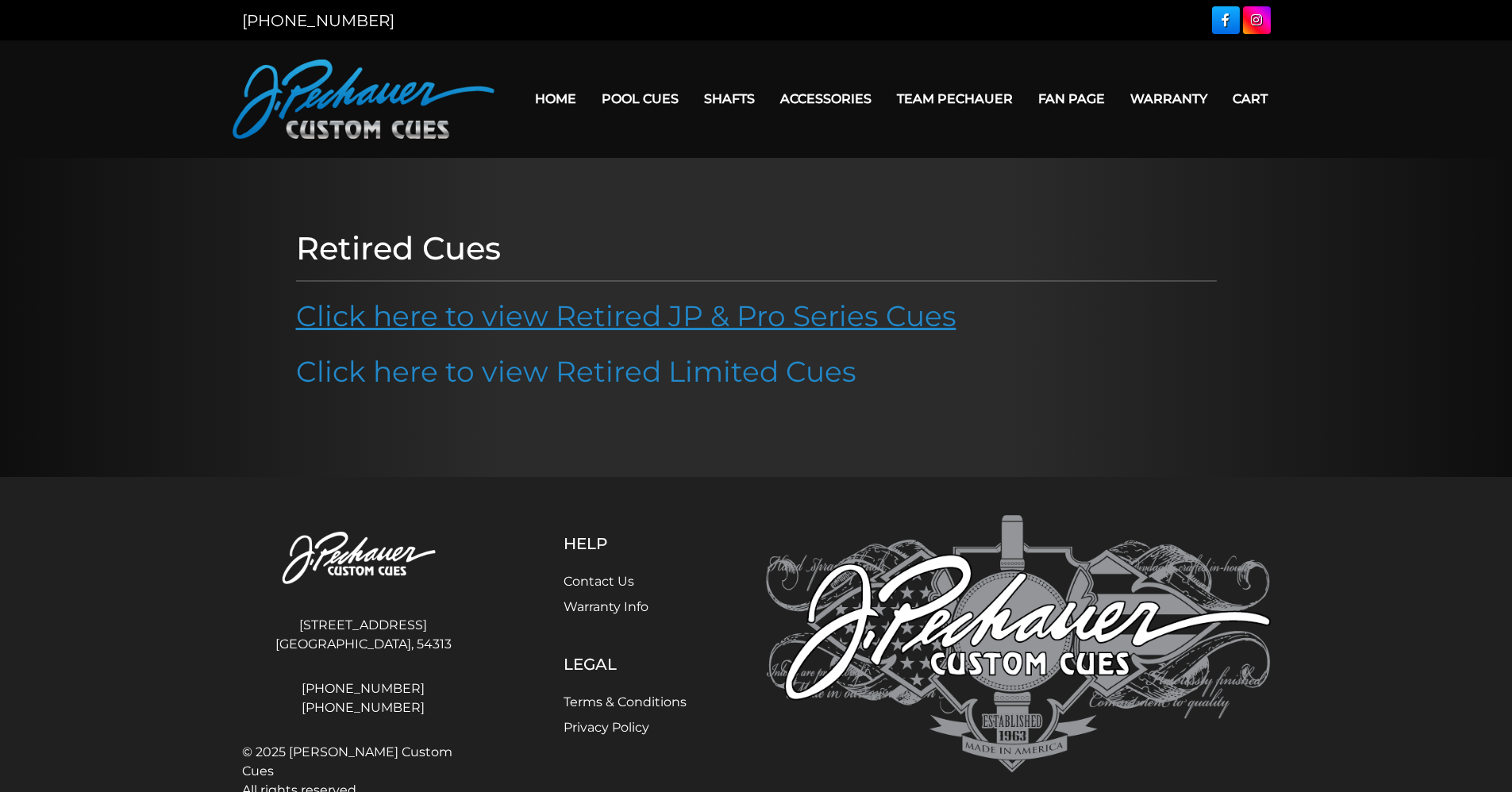
click at [647, 319] on link "Click here to view Retired JP & Pro Series Cues" at bounding box center [626, 316] width 661 height 35
click at [647, 318] on link "Click here to view Retired JP & Pro Series Cues" at bounding box center [626, 316] width 661 height 35
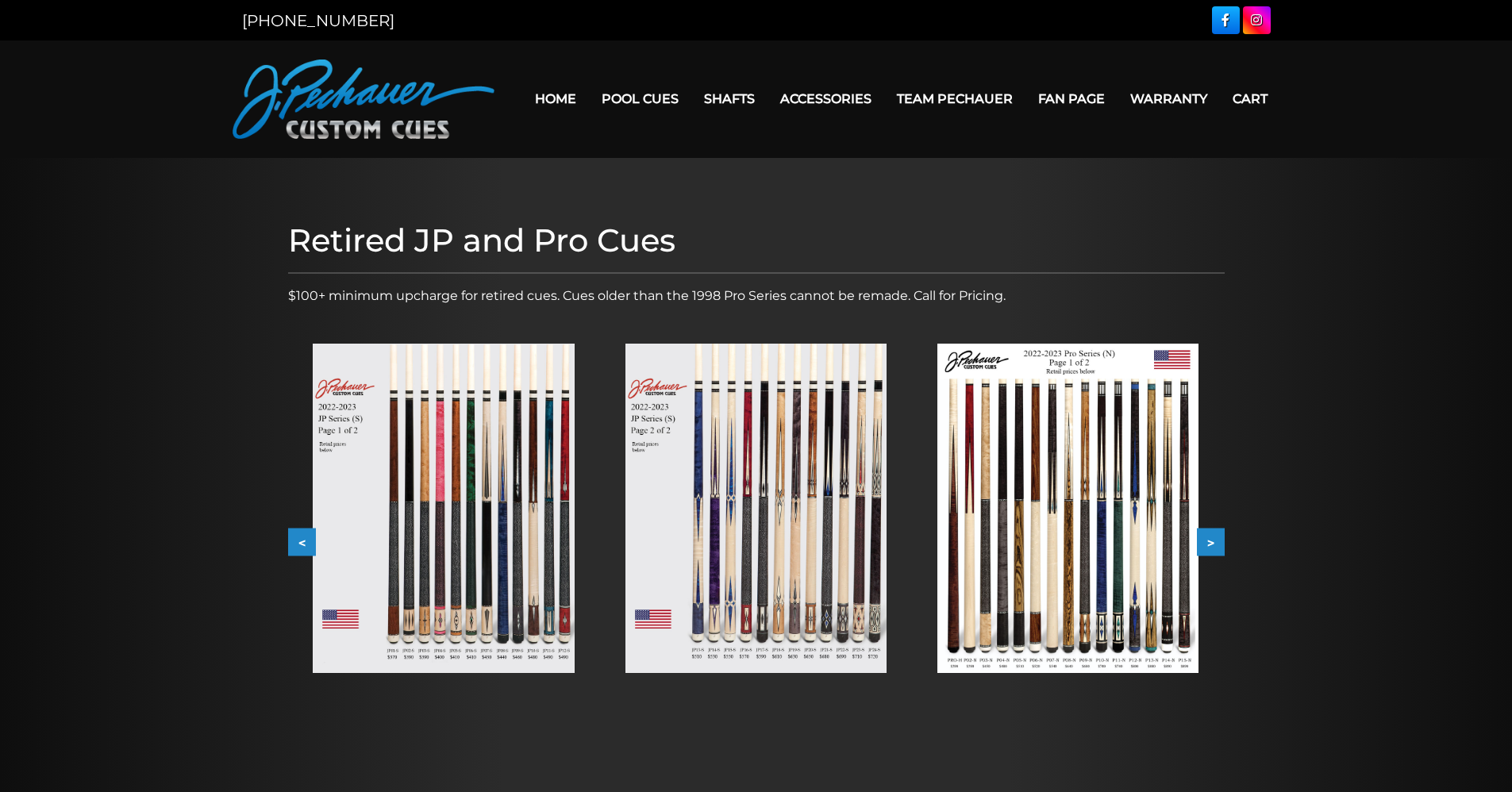
click at [814, 464] on img at bounding box center [756, 508] width 261 height 330
